Goal: Information Seeking & Learning: Learn about a topic

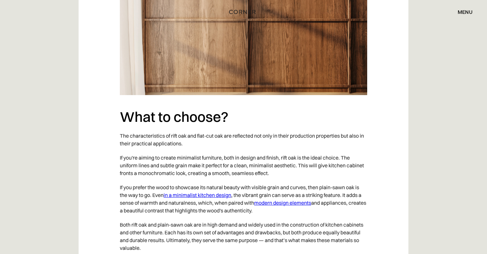
scroll to position [1927, 0]
click at [197, 192] on link "in a minimalist kitchen design" at bounding box center [198, 195] width 68 height 6
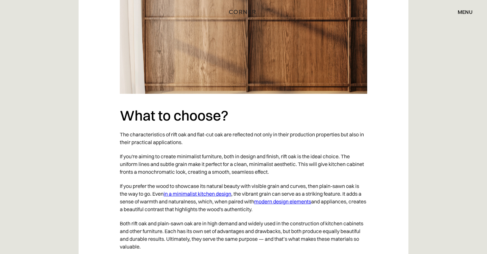
click at [294, 198] on link "modern design elements" at bounding box center [282, 201] width 57 height 6
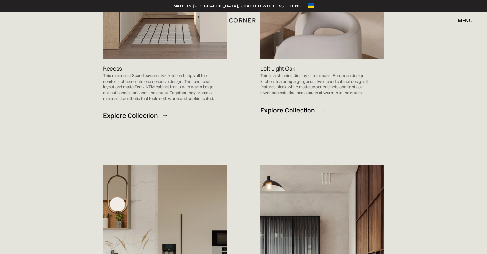
scroll to position [492, 0]
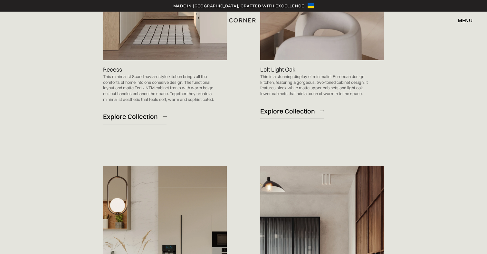
click at [278, 109] on div "Explore Collection" at bounding box center [287, 111] width 55 height 9
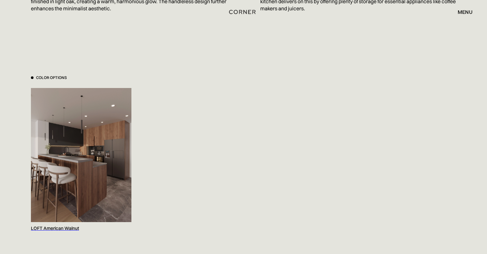
scroll to position [628, 0]
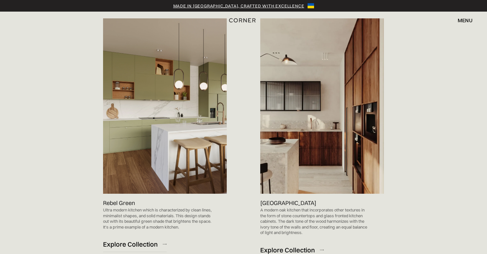
scroll to position [656, 0]
click at [299, 245] on div "Explore Collection" at bounding box center [287, 249] width 55 height 9
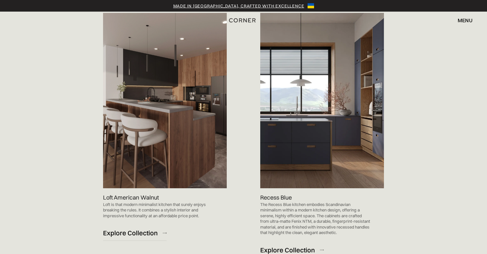
scroll to position [371, 0]
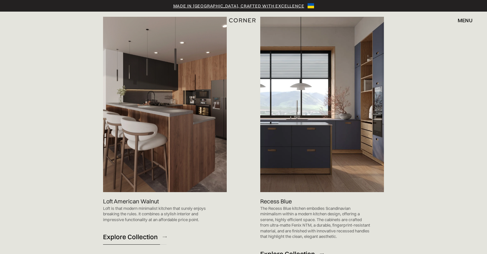
click at [145, 232] on div "Explore Collection" at bounding box center [130, 236] width 55 height 9
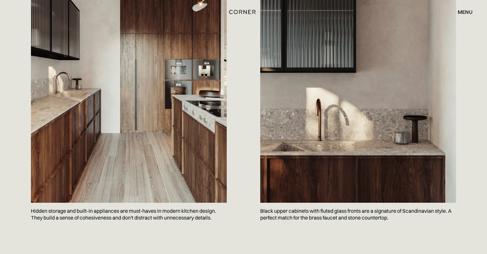
scroll to position [414, 0]
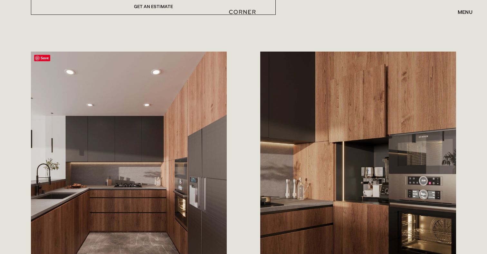
scroll to position [301, 0]
